Goal: Transaction & Acquisition: Purchase product/service

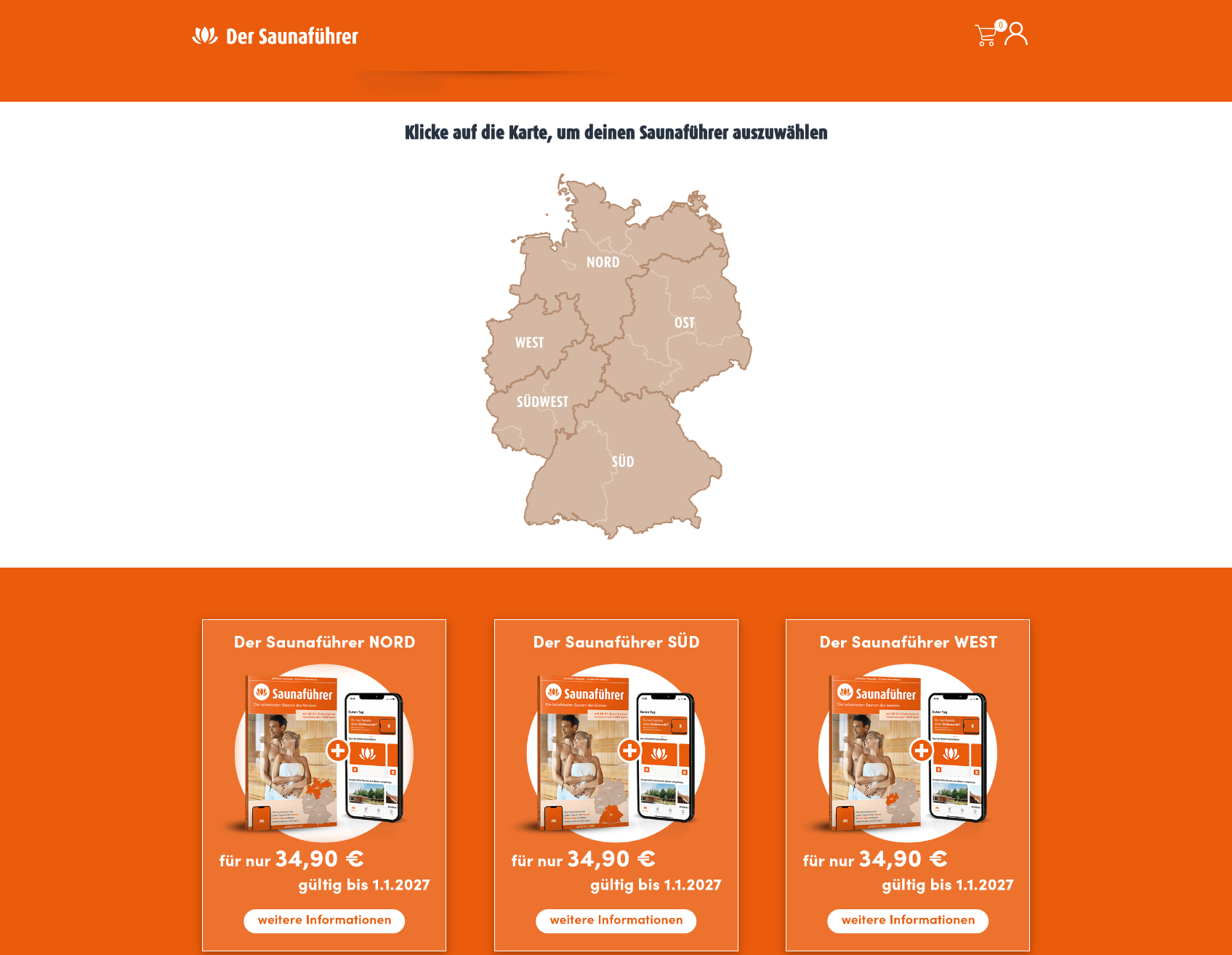
scroll to position [509, 0]
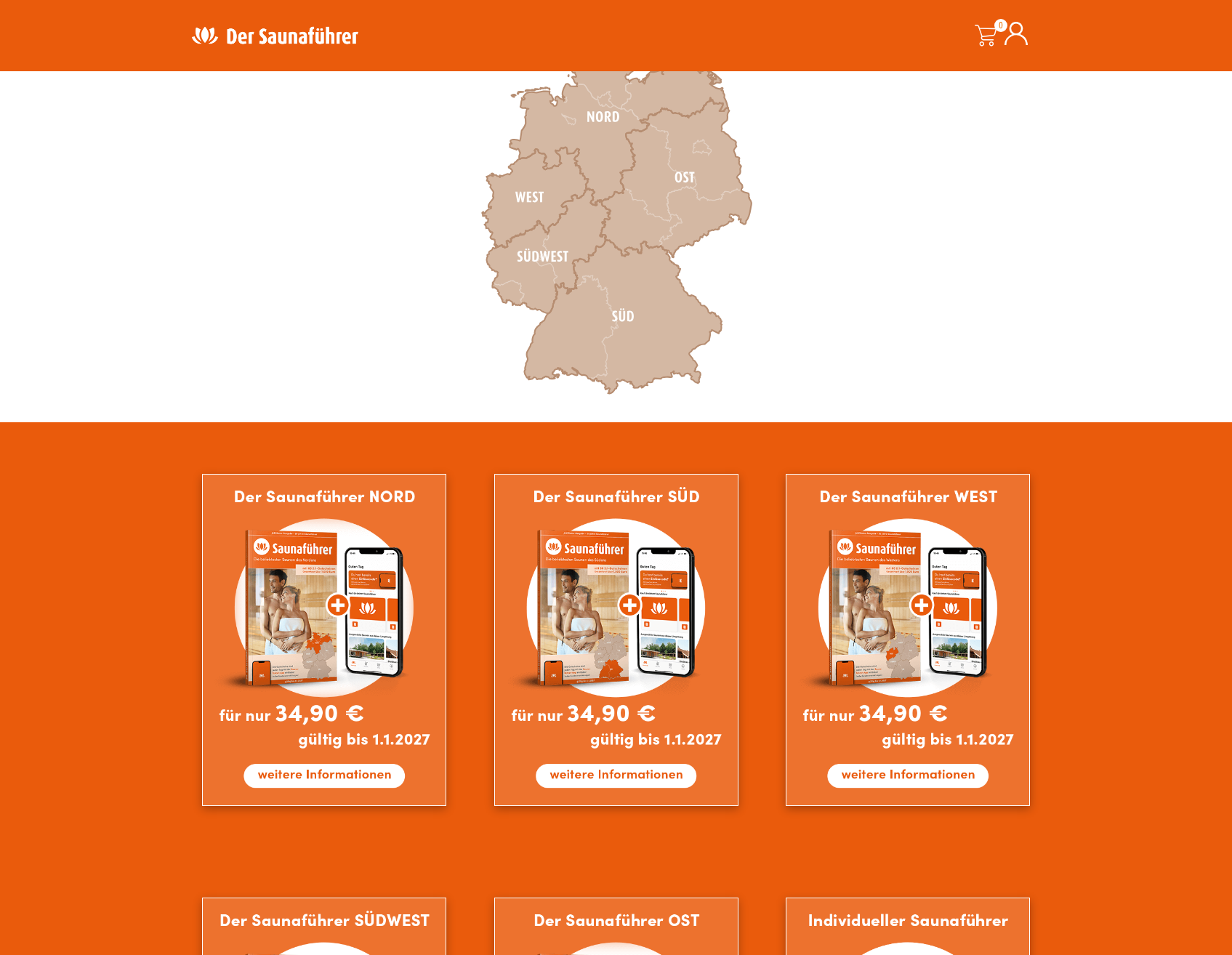
click at [1113, 461] on div at bounding box center [616, 852] width 1232 height 860
click at [1137, 519] on div at bounding box center [616, 852] width 1232 height 860
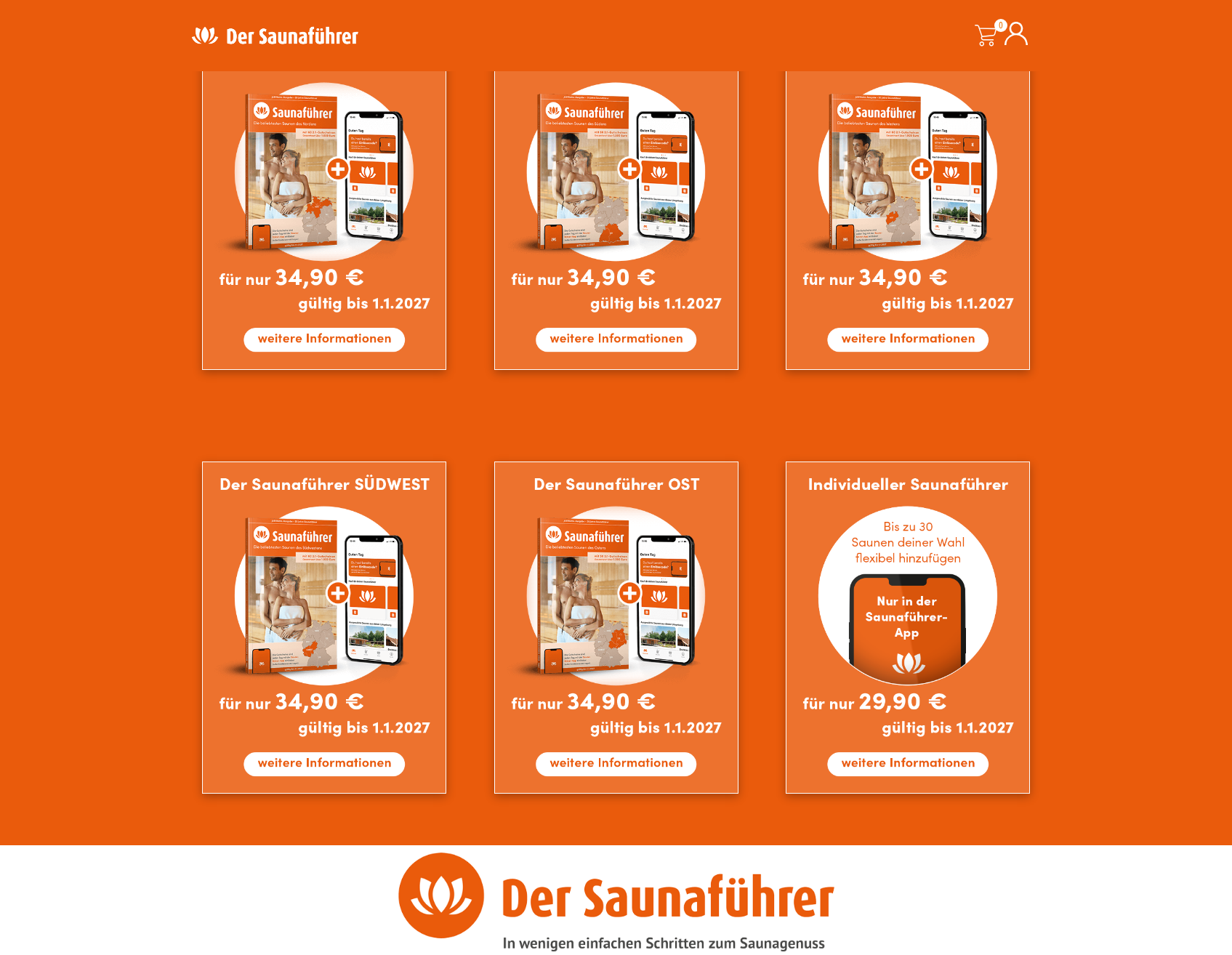
scroll to position [1018, 0]
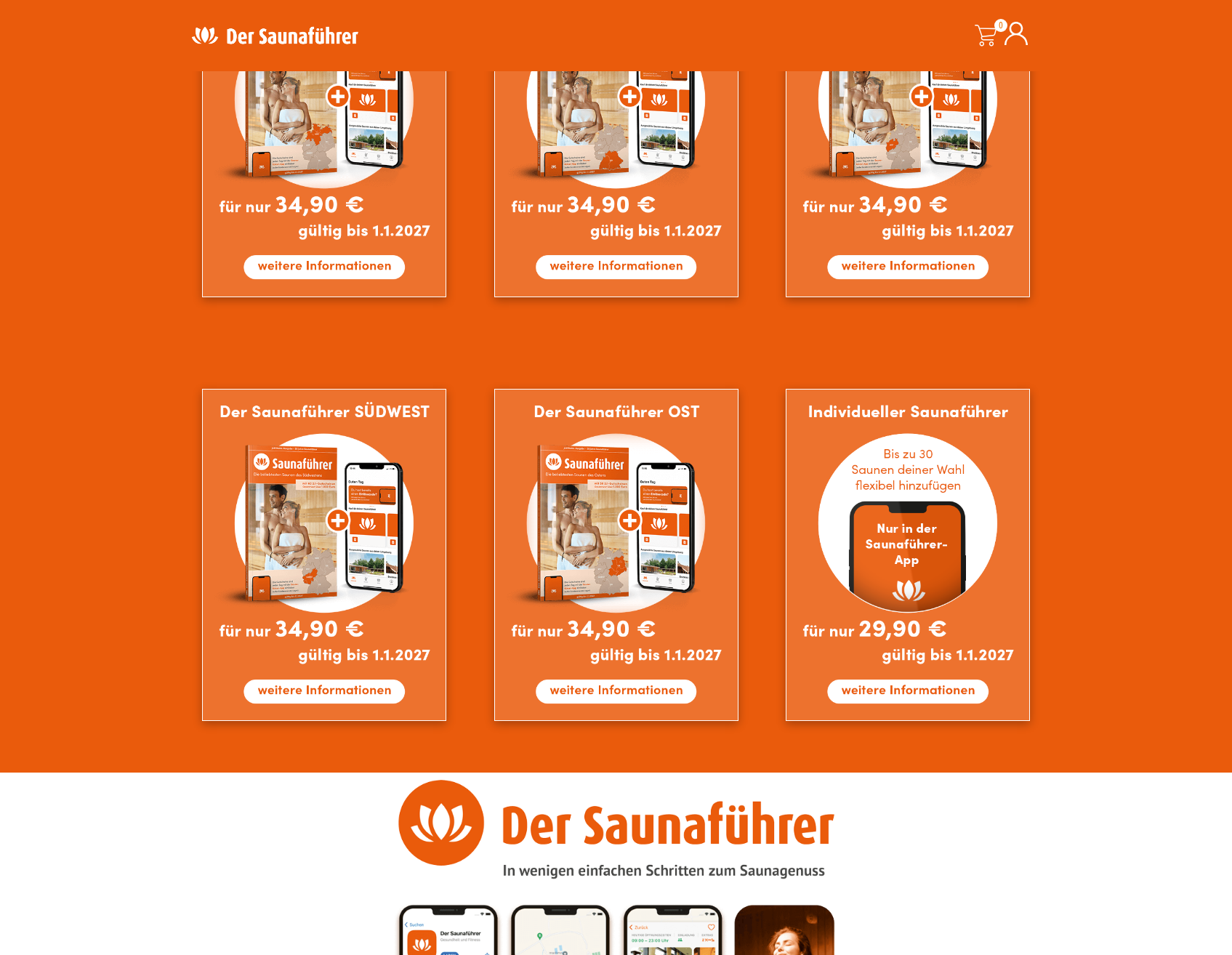
click at [1130, 569] on div at bounding box center [616, 343] width 1232 height 860
click at [1143, 454] on div at bounding box center [616, 343] width 1232 height 860
click at [1120, 466] on div at bounding box center [616, 343] width 1232 height 860
click at [1143, 461] on div at bounding box center [616, 343] width 1232 height 860
click at [1158, 514] on div at bounding box center [616, 343] width 1232 height 860
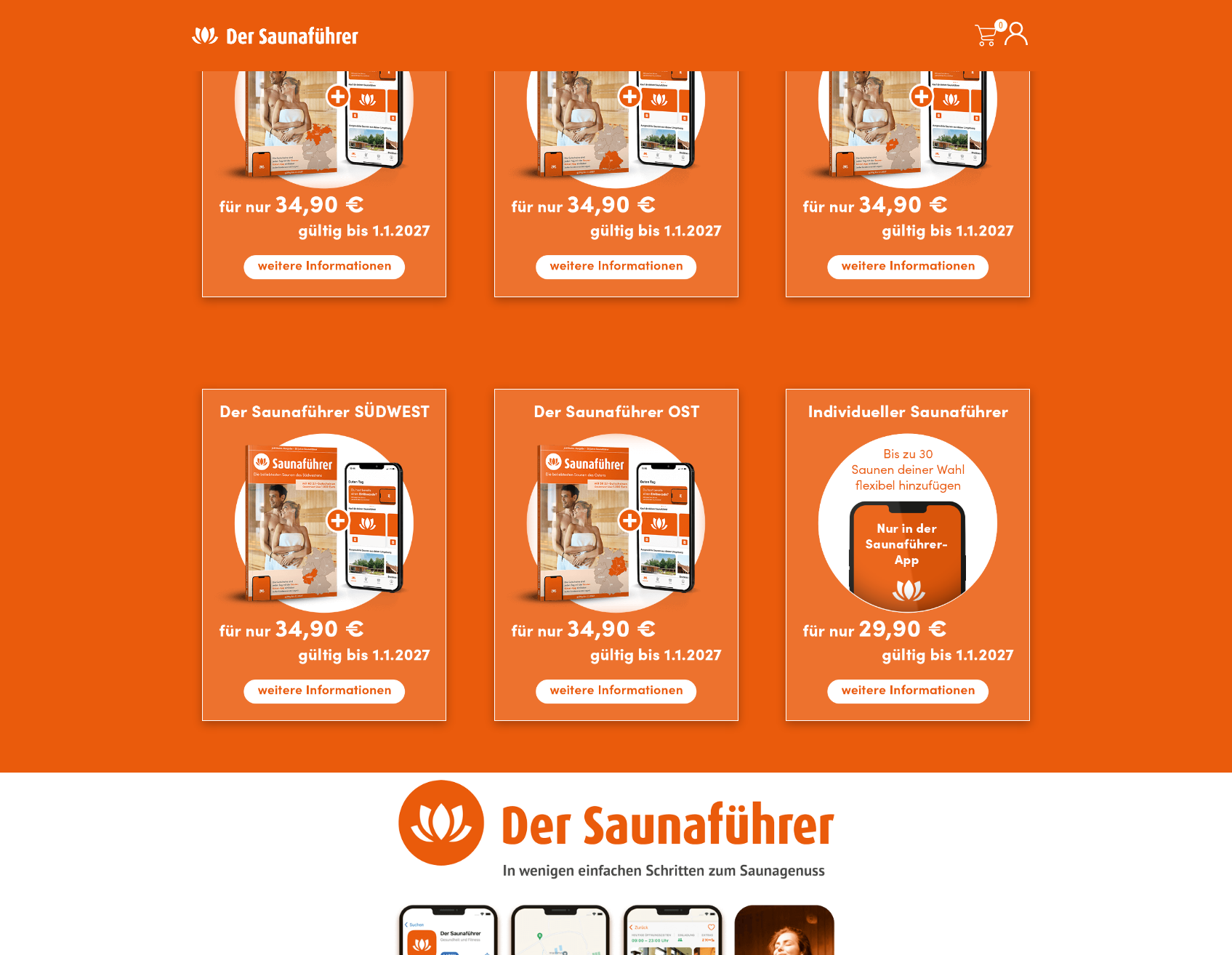
click at [1155, 527] on div at bounding box center [616, 343] width 1232 height 860
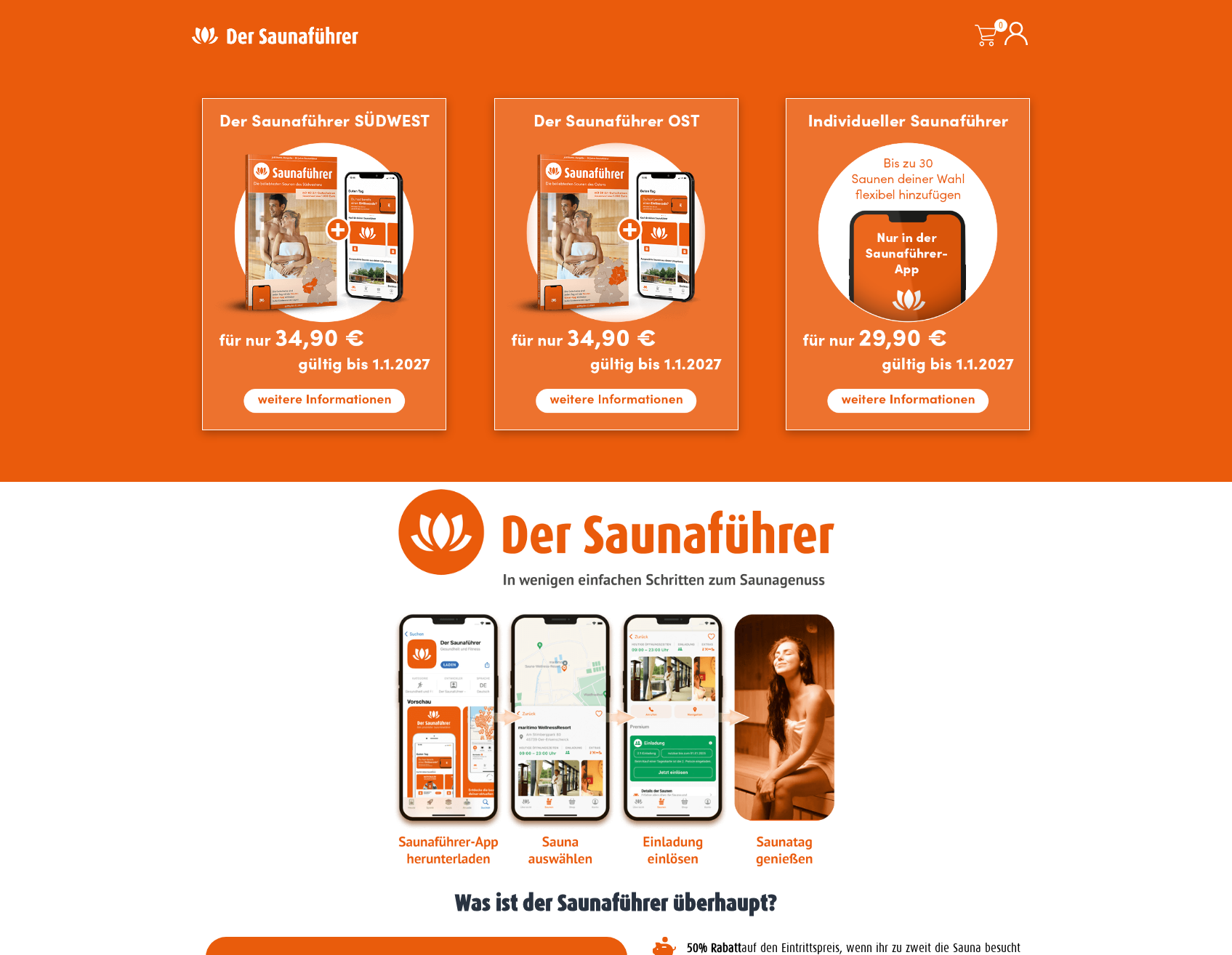
scroll to position [1381, 0]
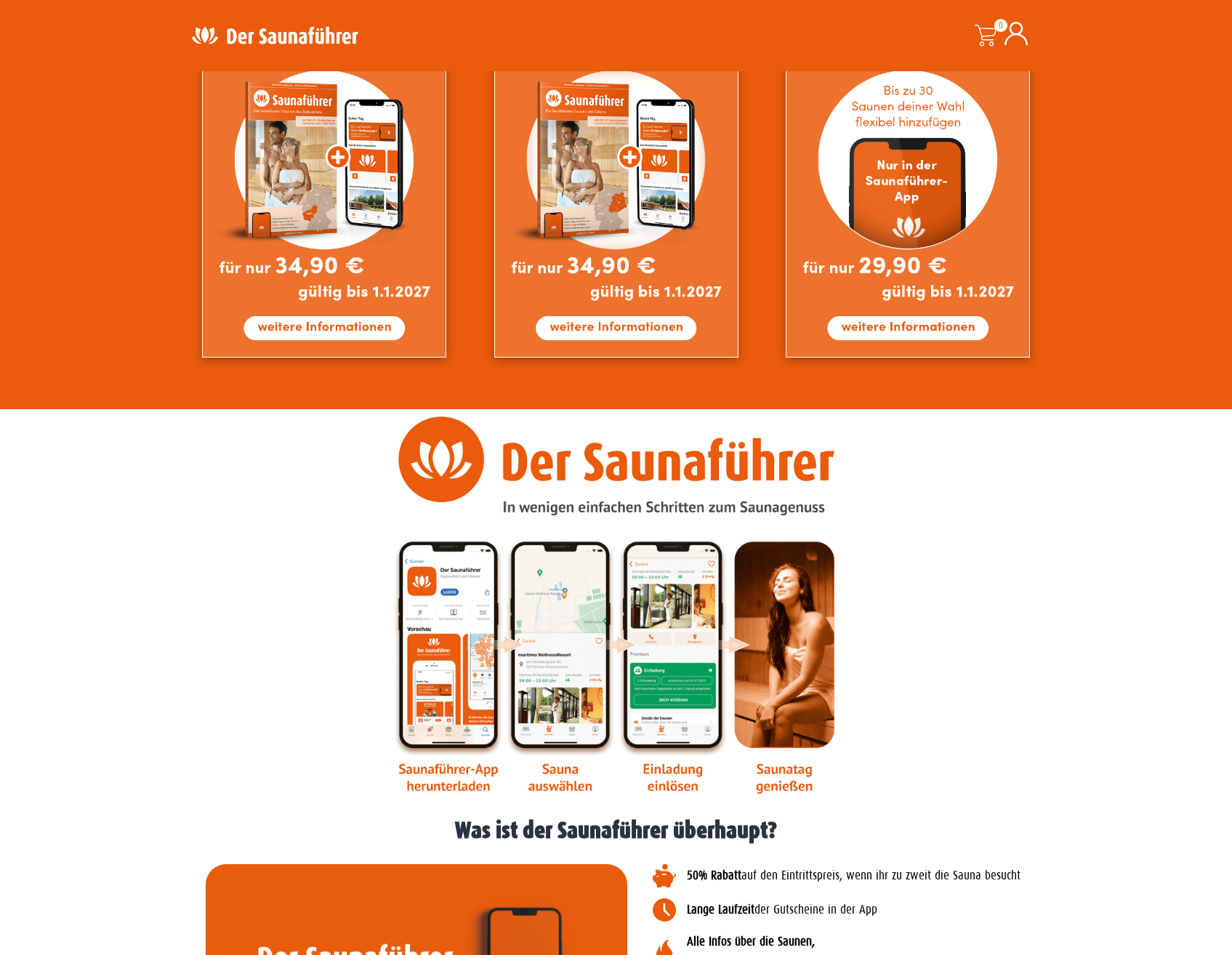
click at [1090, 589] on div at bounding box center [616, 605] width 1232 height 392
click at [1058, 494] on div at bounding box center [616, 605] width 1232 height 392
click at [1097, 477] on div at bounding box center [616, 605] width 1232 height 392
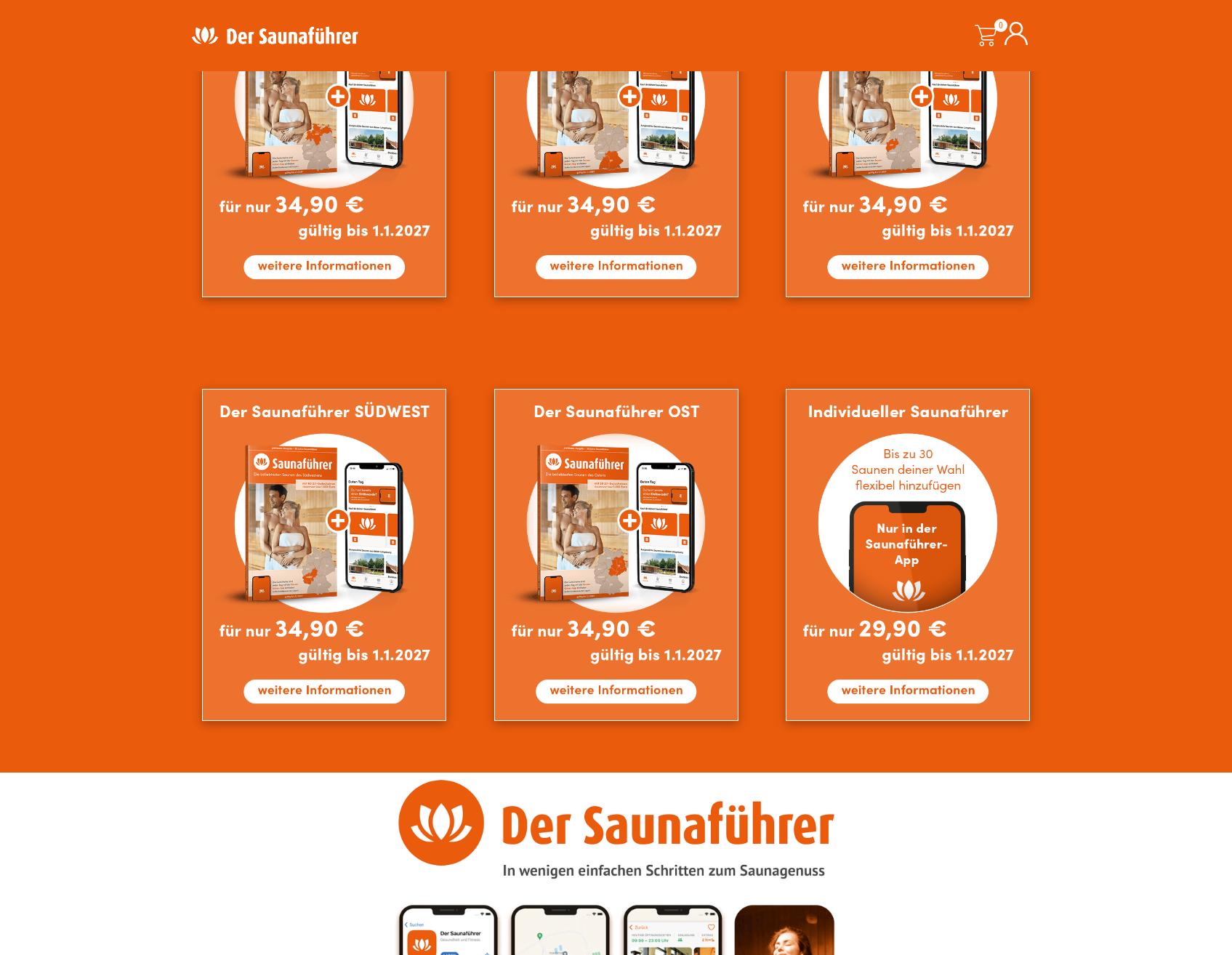
scroll to position [727, 0]
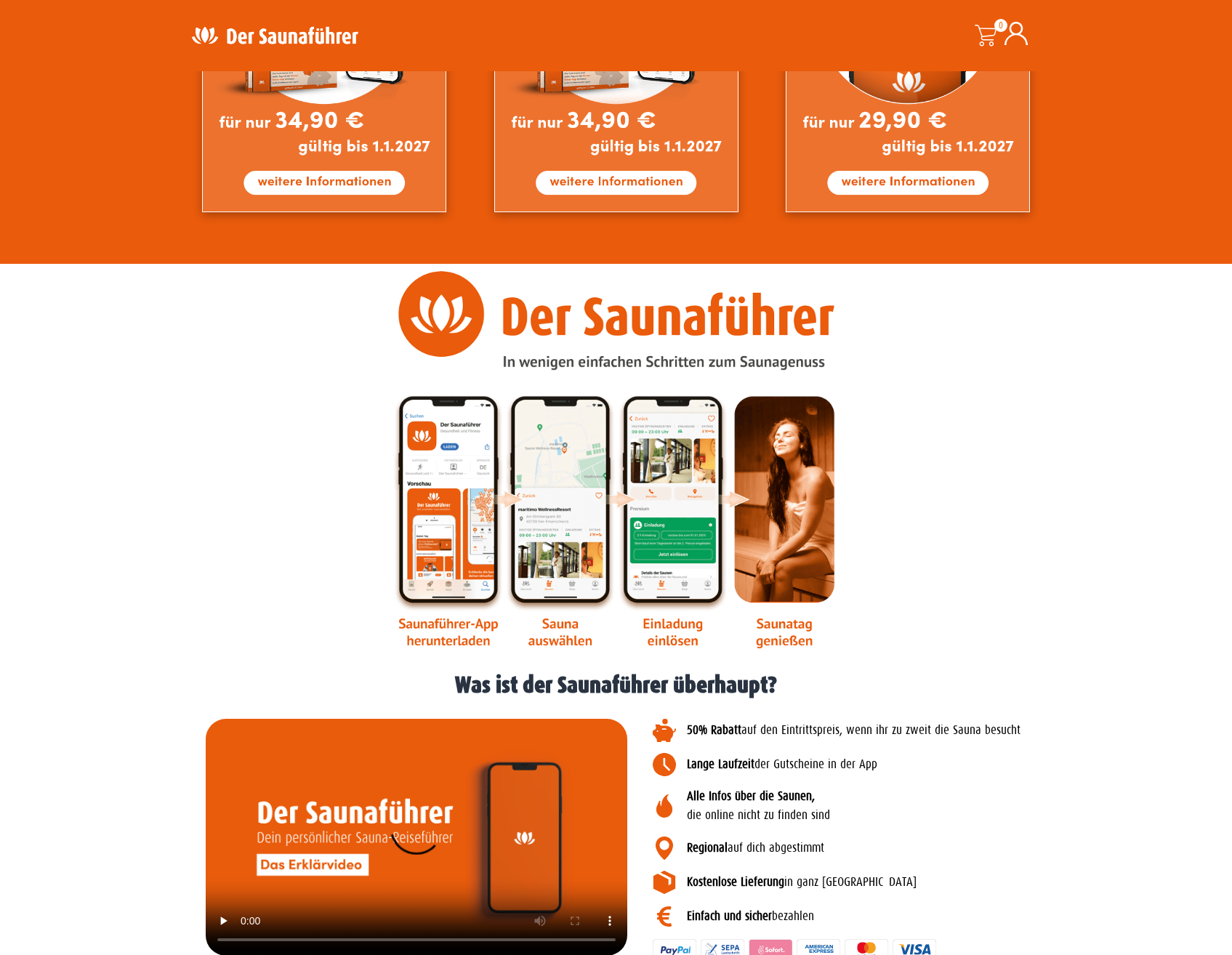
scroll to position [1672, 0]
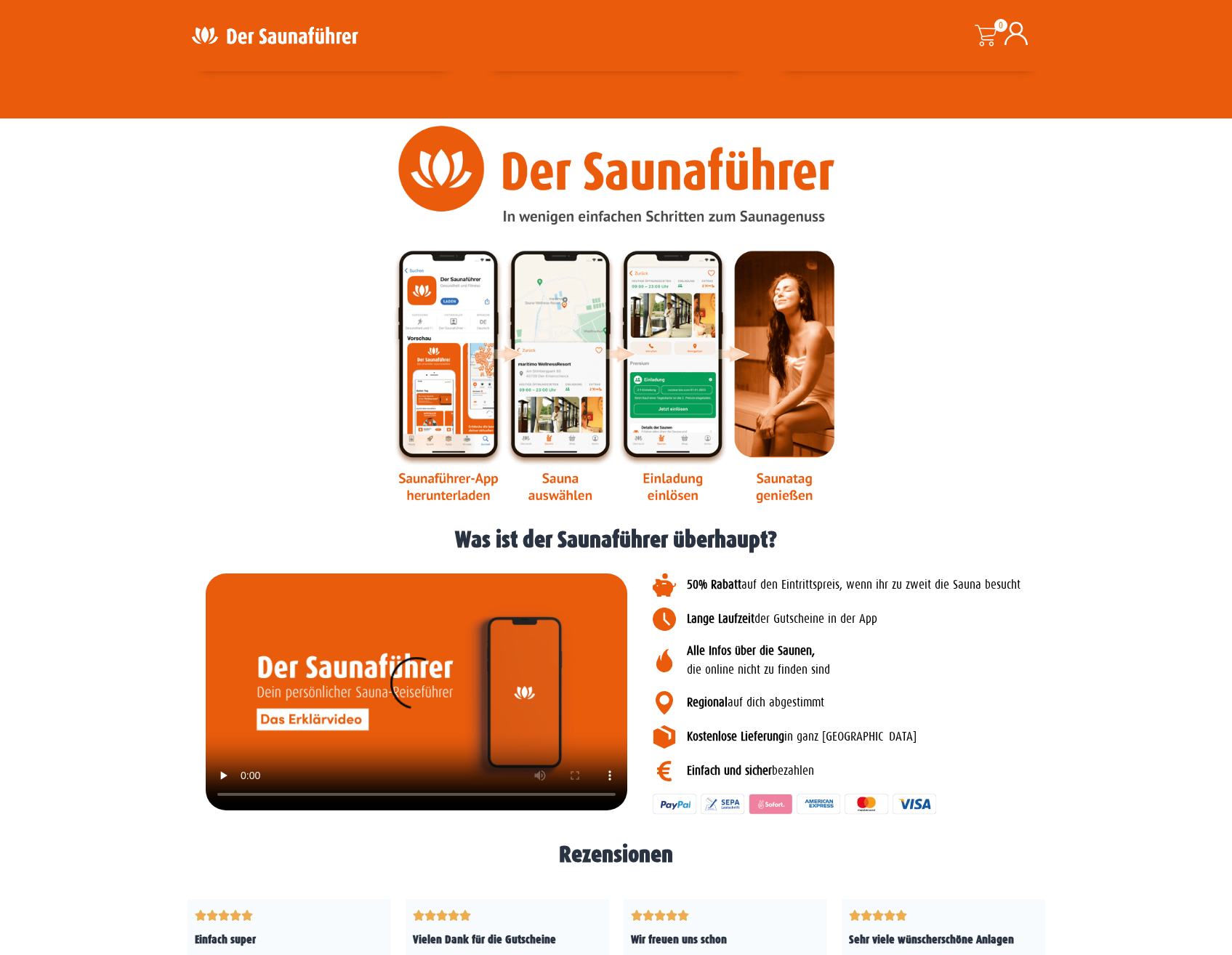
click at [1063, 718] on div "Regional auf dich abgestimmt" at bounding box center [861, 707] width 418 height 31
click at [1108, 413] on div at bounding box center [616, 315] width 1232 height 392
click at [1089, 418] on div at bounding box center [616, 315] width 1232 height 392
click at [1052, 363] on div at bounding box center [616, 314] width 872 height 377
click at [1083, 347] on div at bounding box center [616, 315] width 1232 height 392
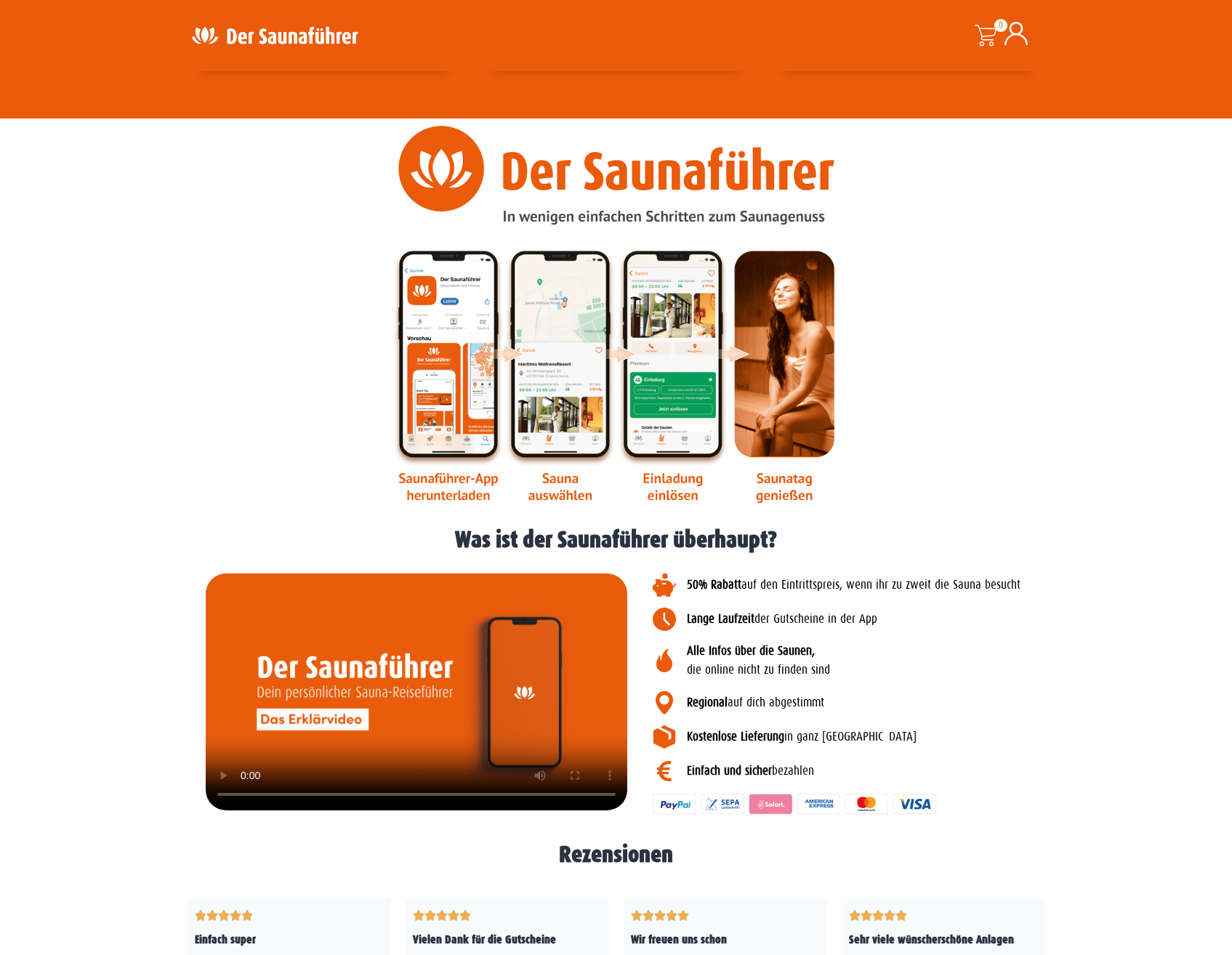
click at [1093, 371] on div at bounding box center [616, 315] width 1232 height 392
click at [1041, 375] on div at bounding box center [616, 314] width 872 height 377
click at [1044, 458] on div at bounding box center [616, 314] width 872 height 377
click at [1066, 427] on div at bounding box center [616, 315] width 1232 height 392
click at [1066, 430] on div at bounding box center [616, 315] width 1232 height 392
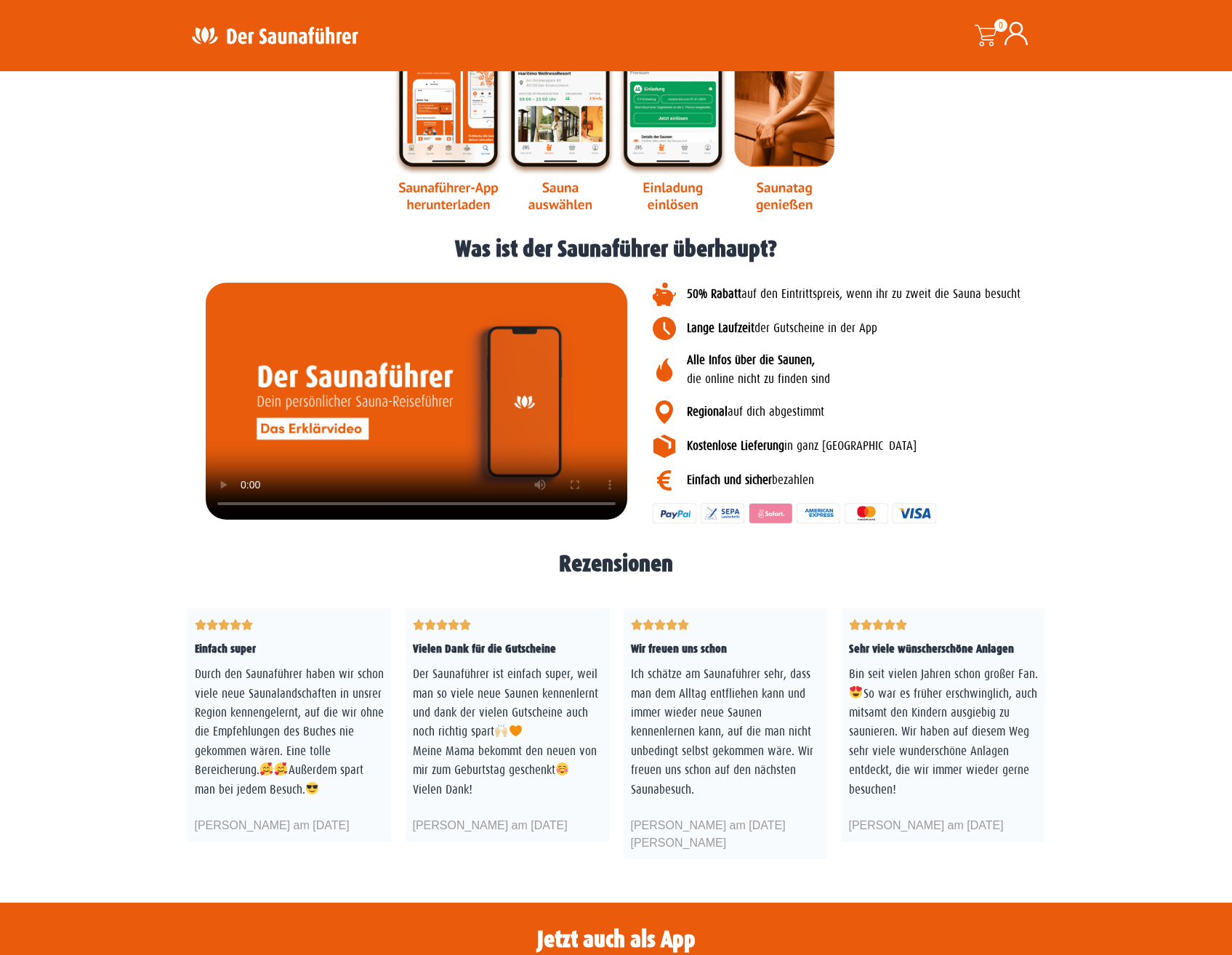
scroll to position [2035, 0]
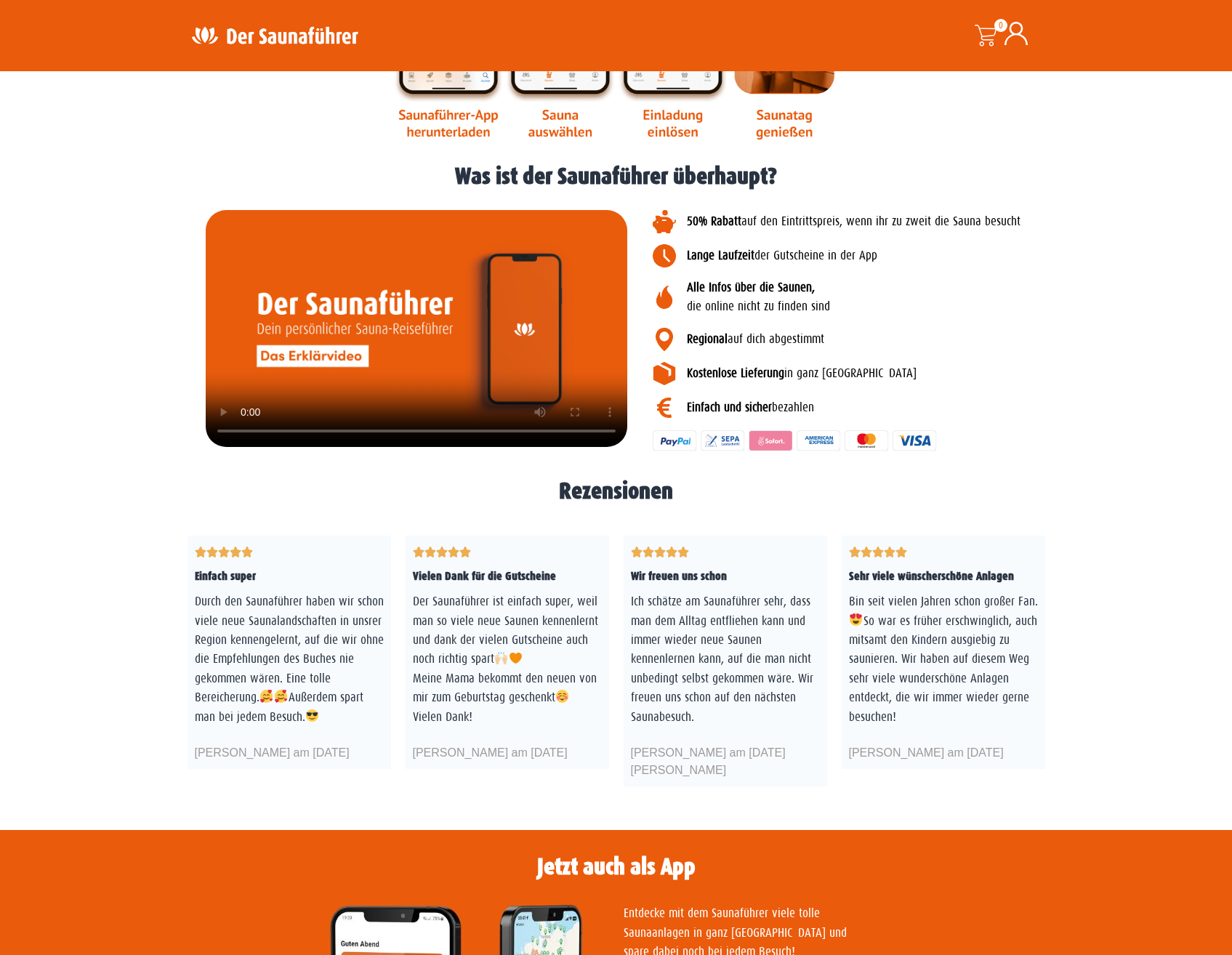
click at [117, 584] on section "     5/5 Einfach super Durch den Saunaführer haben wir schon viele neue Sa…" at bounding box center [616, 652] width 1232 height 284
click at [134, 671] on section "     5/5 Einfach super Durch den Saunaführer haben wir schon viele neue Sa…" at bounding box center [616, 652] width 1232 height 284
click at [348, 519] on section "     5/5 Einfach super Durch den Saunaführer haben wir schon viele neue Sa…" at bounding box center [616, 652] width 1232 height 284
click at [436, 495] on h1 "Rezensionen" at bounding box center [616, 491] width 858 height 23
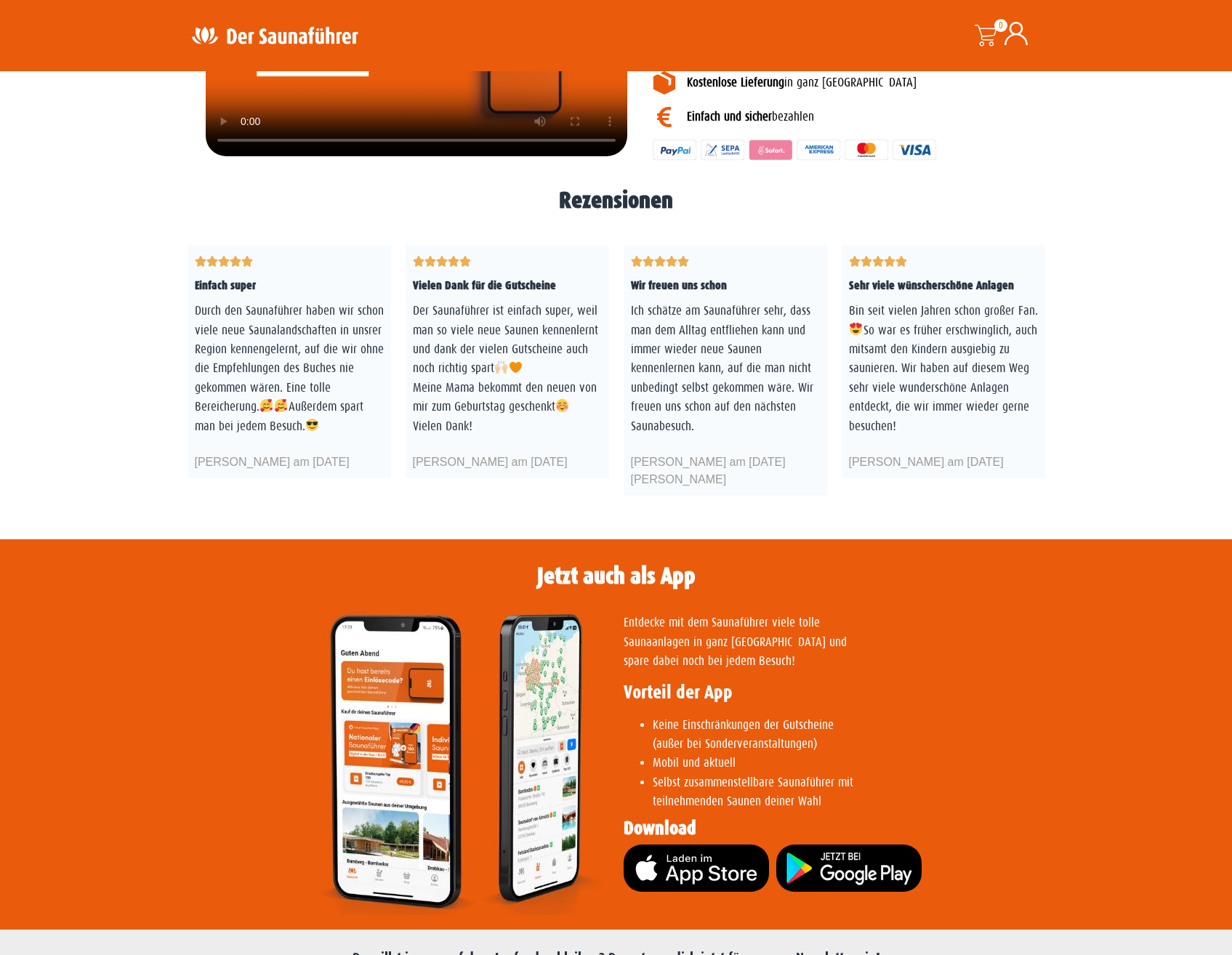
scroll to position [2569, 0]
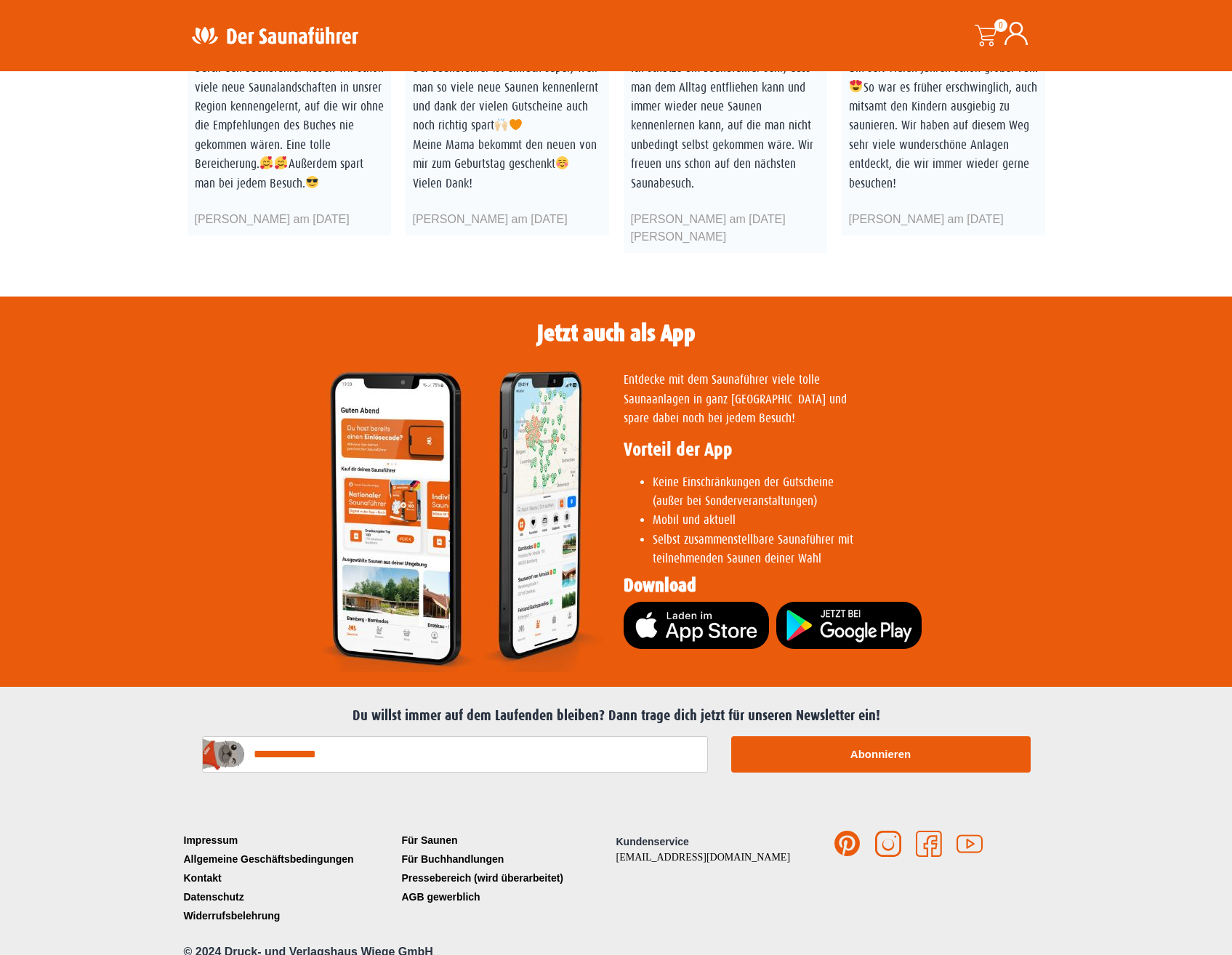
click at [543, 794] on div "Impressum Allgemeine Geschäftsbedingungen Kontakt Datenschutz Widerrufsbelehrun…" at bounding box center [616, 883] width 872 height 177
click at [633, 794] on div "Impressum Allgemeine Geschäftsbedingungen Kontakt Datenschutz Widerrufsbelehrun…" at bounding box center [616, 883] width 872 height 177
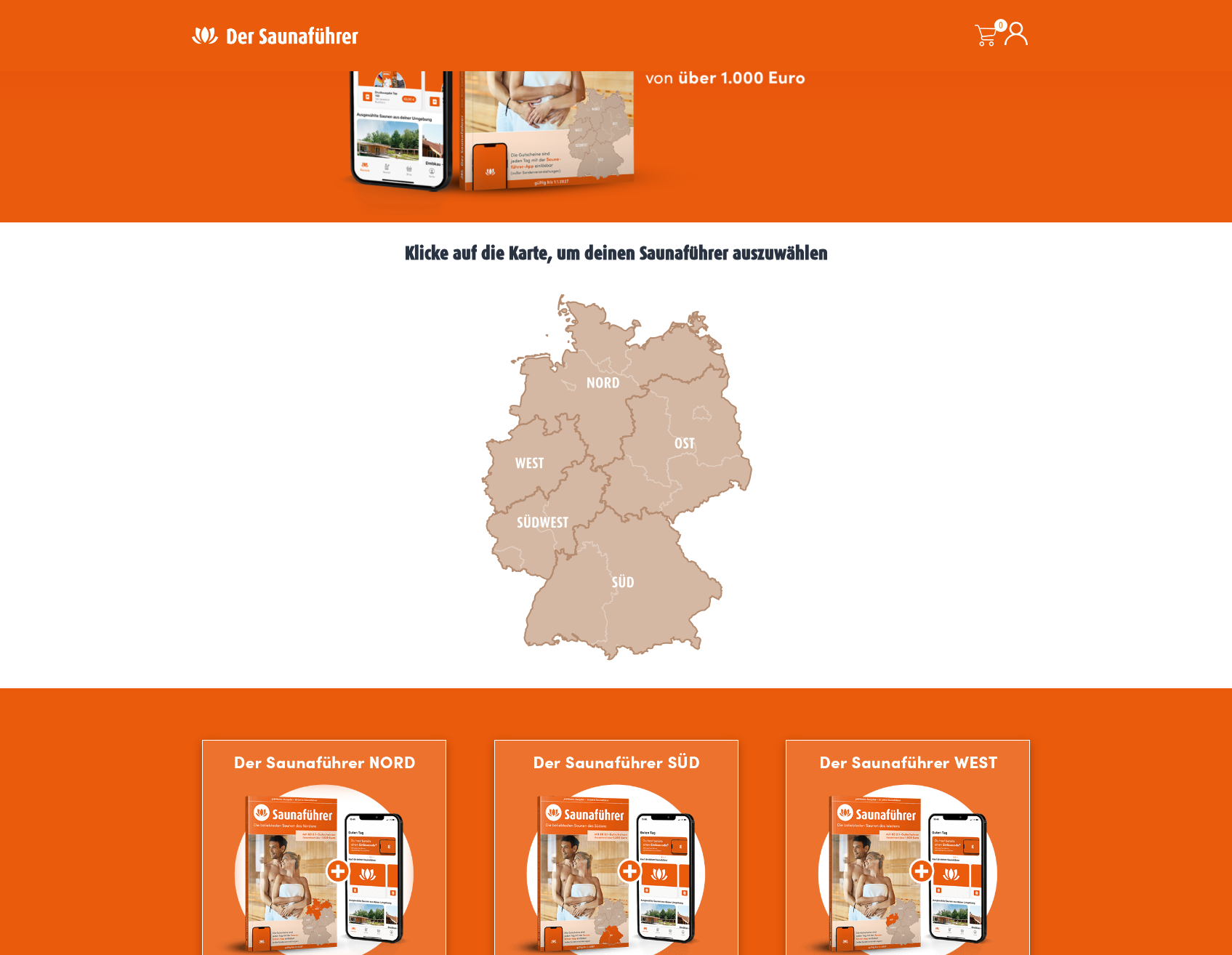
scroll to position [0, 0]
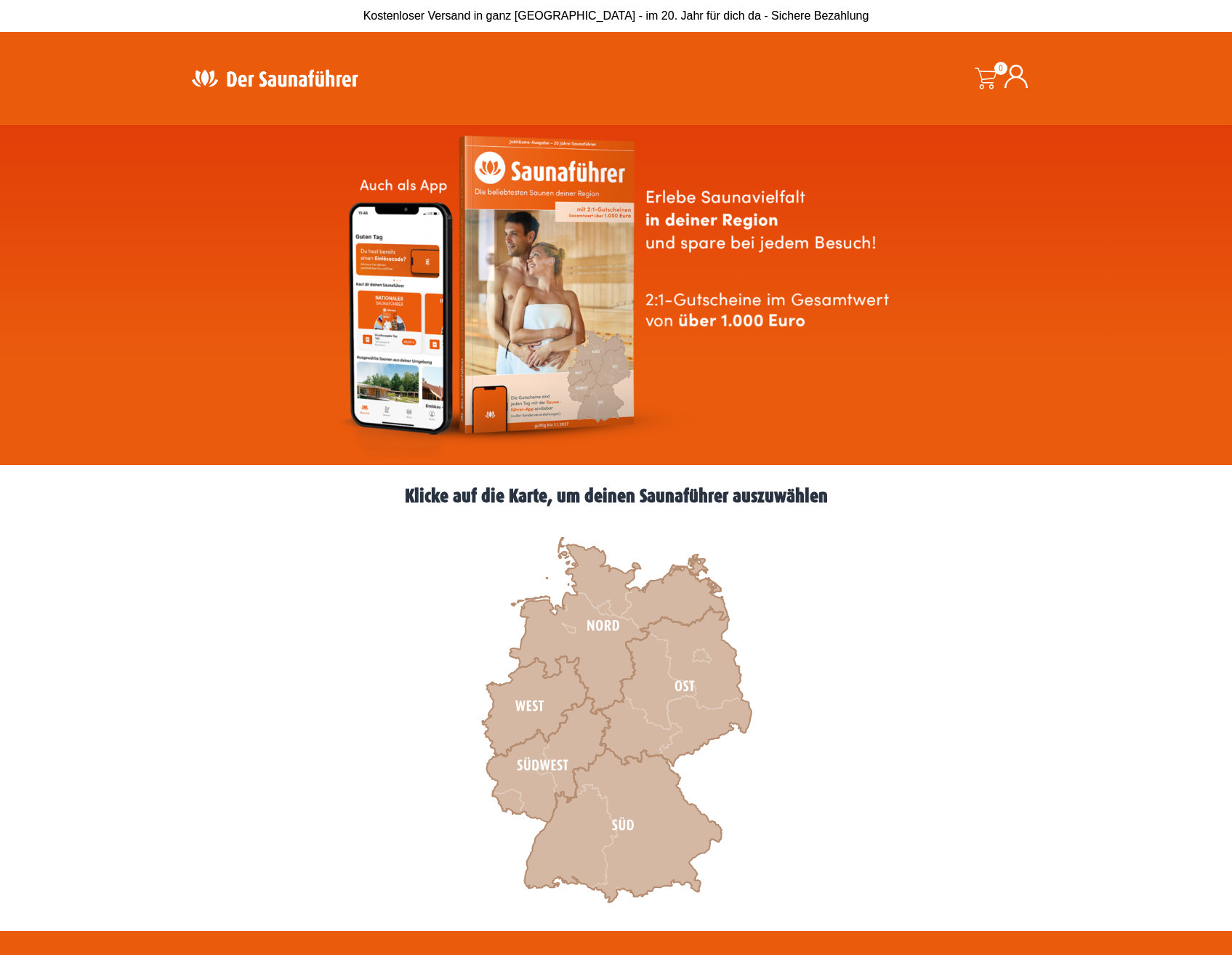
click at [294, 75] on img at bounding box center [275, 78] width 189 height 28
click at [548, 752] on icon at bounding box center [548, 761] width 124 height 125
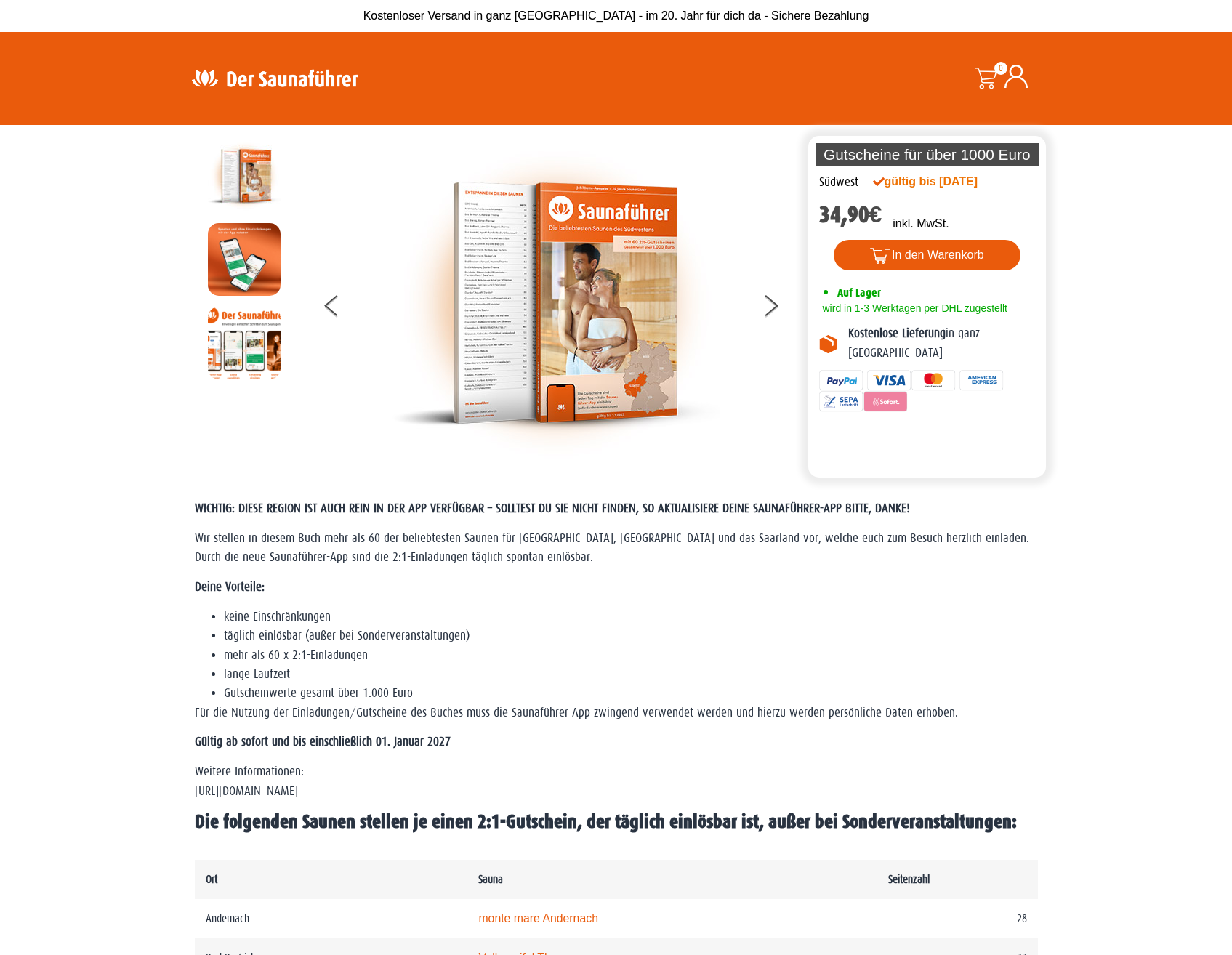
scroll to position [72, 0]
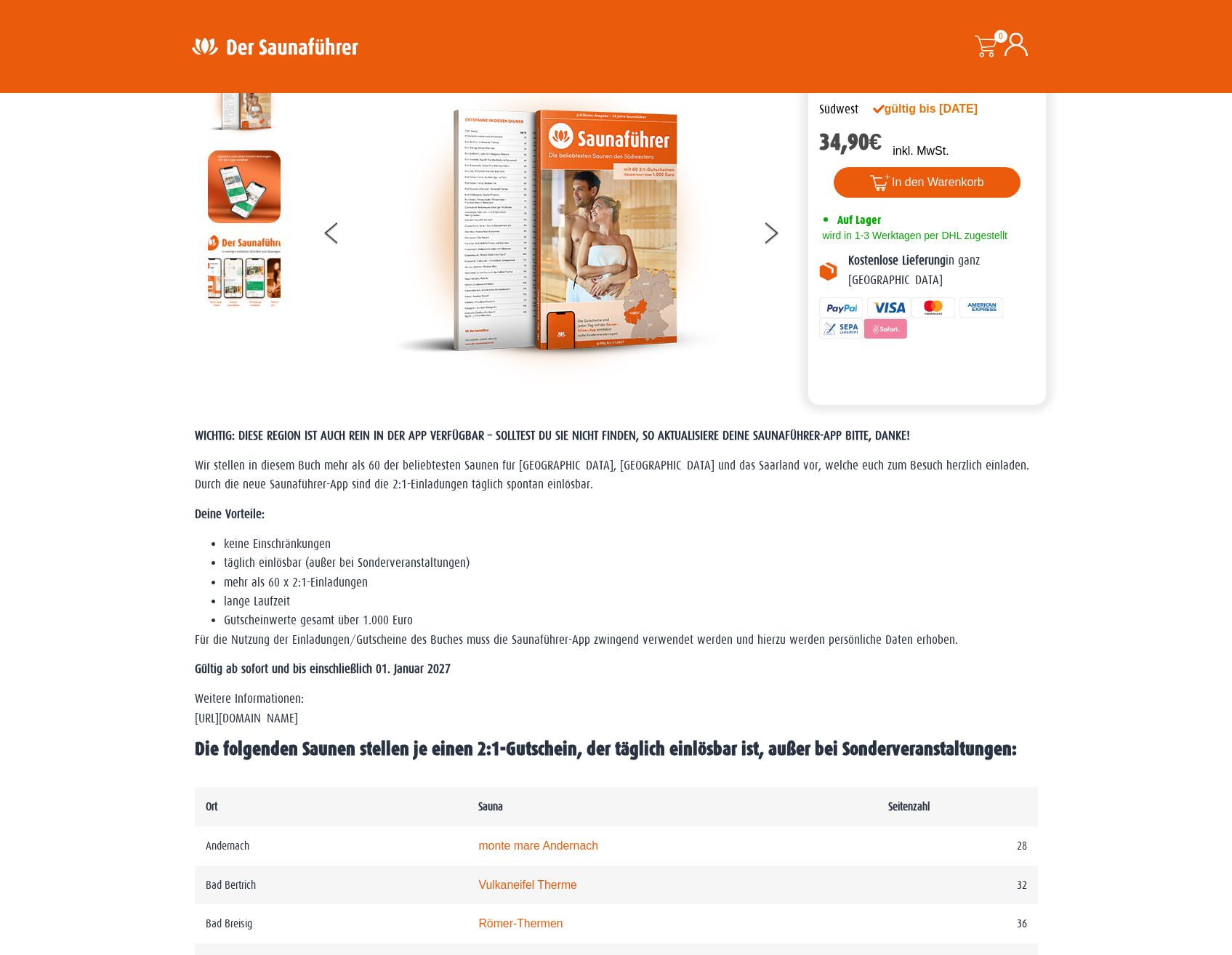
click at [556, 558] on li "täglich einlösbar (außer bei Sonderveranstaltungen)" at bounding box center [631, 563] width 814 height 19
click at [536, 552] on li "keine Einschränkungen" at bounding box center [631, 544] width 814 height 19
click at [632, 535] on li "keine Einschränkungen" at bounding box center [631, 544] width 814 height 19
click at [924, 552] on li "keine Einschränkungen" at bounding box center [631, 544] width 814 height 19
click at [814, 552] on li "keine Einschränkungen" at bounding box center [631, 544] width 814 height 19
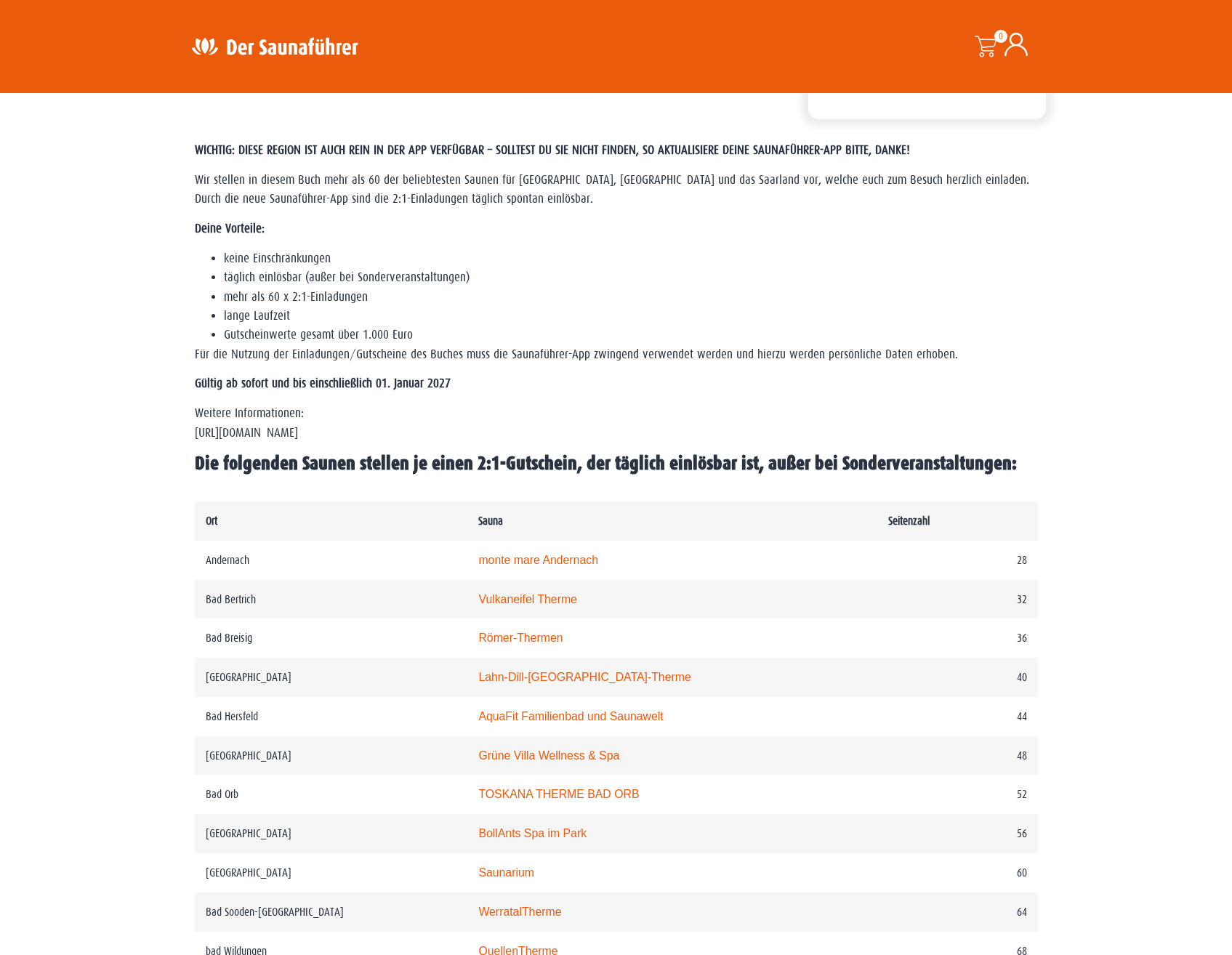
scroll to position [0, 0]
